Goal: Information Seeking & Learning: Learn about a topic

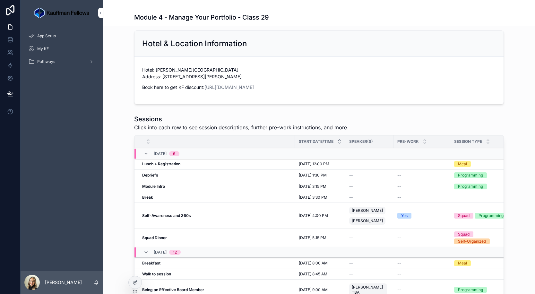
scroll to position [405, 0]
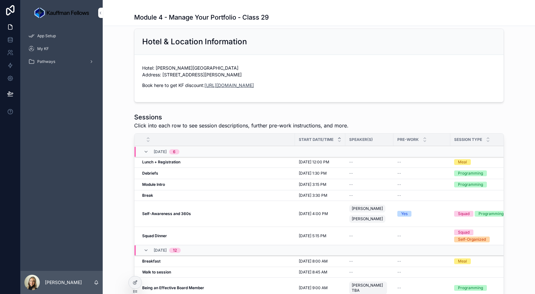
click at [254, 84] on link "[URL][DOMAIN_NAME]" at bounding box center [228, 84] width 49 height 5
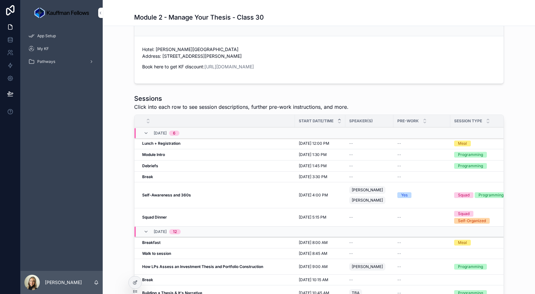
scroll to position [400, 0]
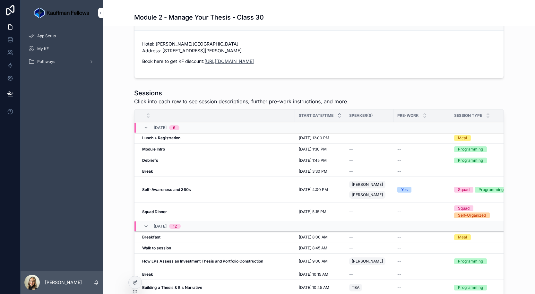
click at [237, 61] on link "[URL][DOMAIN_NAME]" at bounding box center [228, 60] width 49 height 5
